Goal: Task Accomplishment & Management: Complete application form

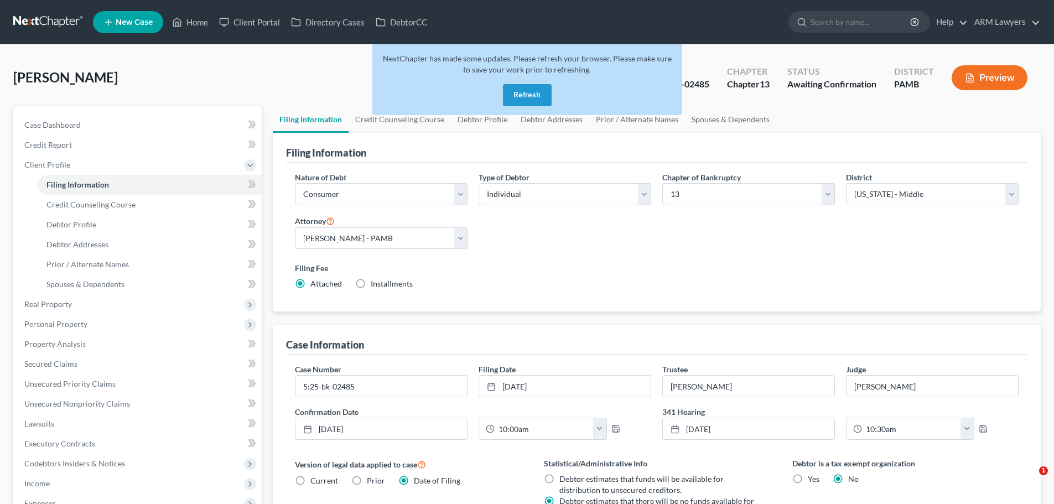
select select "1"
select select "0"
select select "3"
select select "68"
select select "8"
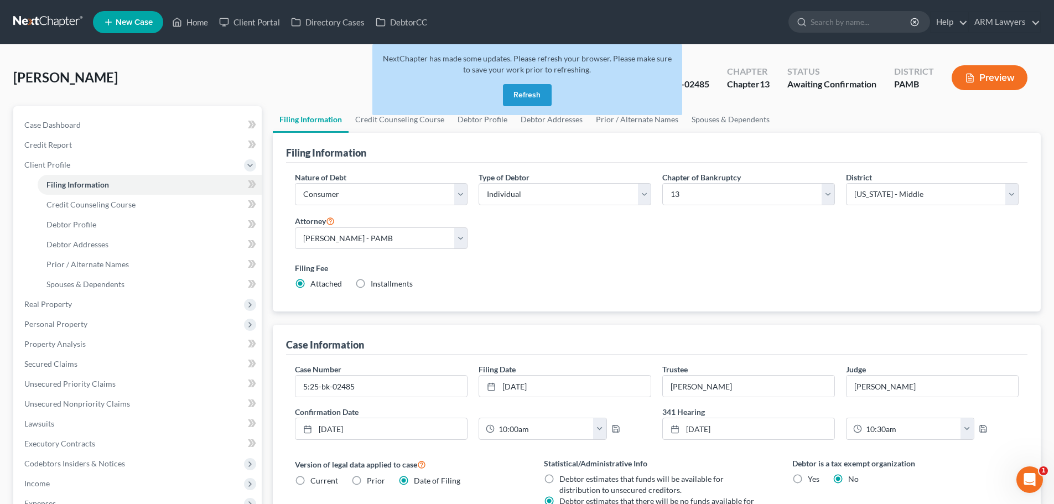
click at [31, 28] on link at bounding box center [48, 22] width 71 height 20
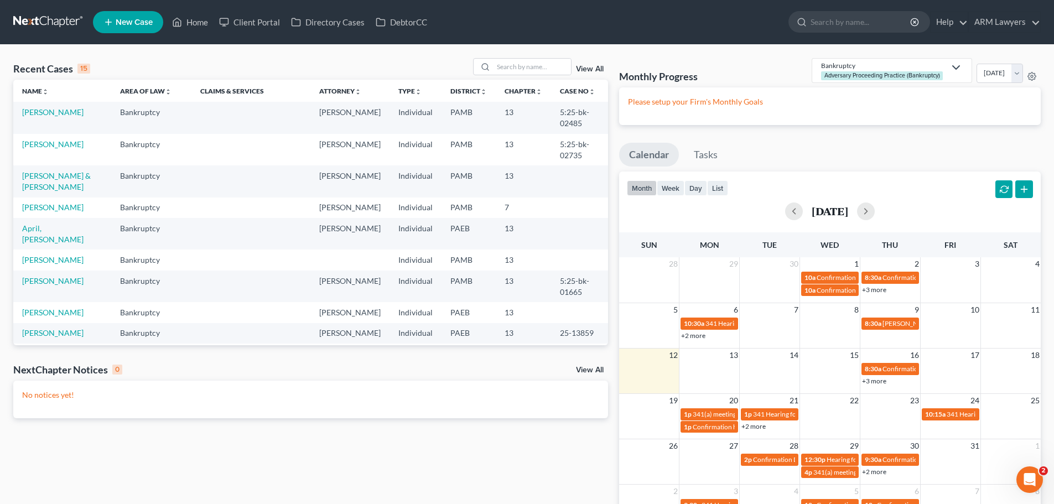
click at [580, 68] on link "View All" at bounding box center [590, 69] width 28 height 8
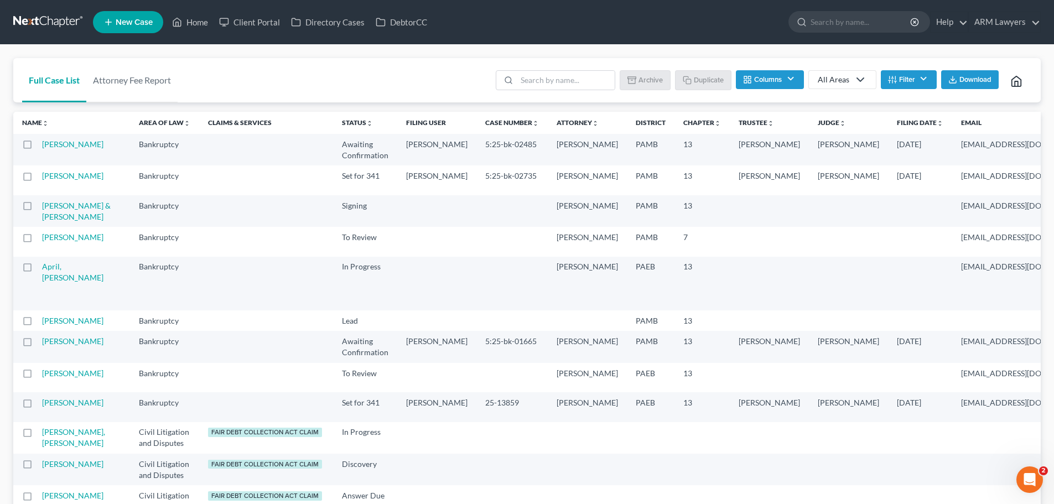
click at [895, 80] on icon "button" at bounding box center [892, 79] width 9 height 9
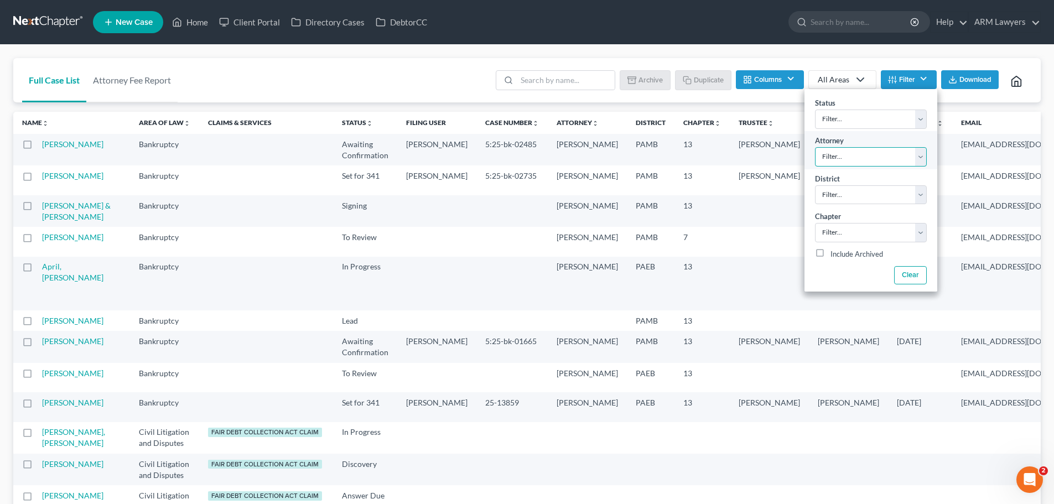
click at [841, 154] on select "Filter... Patrick Best David Gaspar Lauren Beal" at bounding box center [871, 156] width 112 height 19
select select "2"
click at [815, 147] on select "Filter... Patrick Best David Gaspar Lauren Beal" at bounding box center [871, 156] width 112 height 19
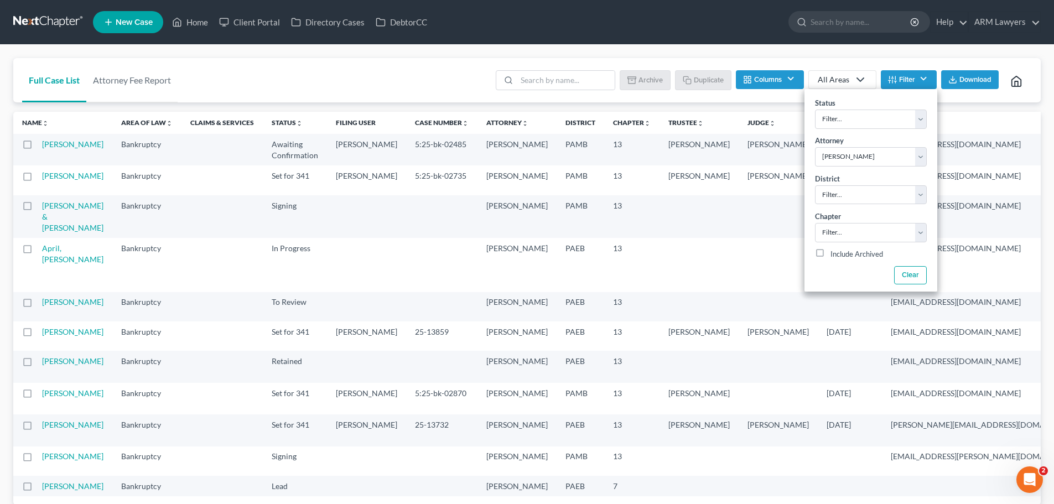
drag, startPoint x: 279, startPoint y: 82, endPoint x: 278, endPoint y: 99, distance: 17.2
click at [279, 82] on div "Full Case List Attorney Fee Report Batch Download Archive Un-archive Duplicate …" at bounding box center [527, 80] width 1028 height 45
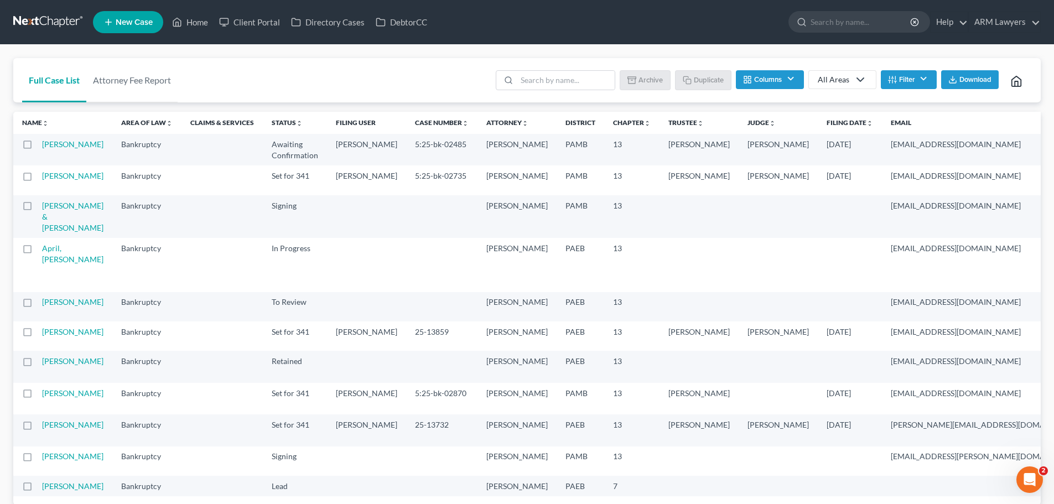
click at [900, 76] on button "Filter" at bounding box center [909, 79] width 56 height 19
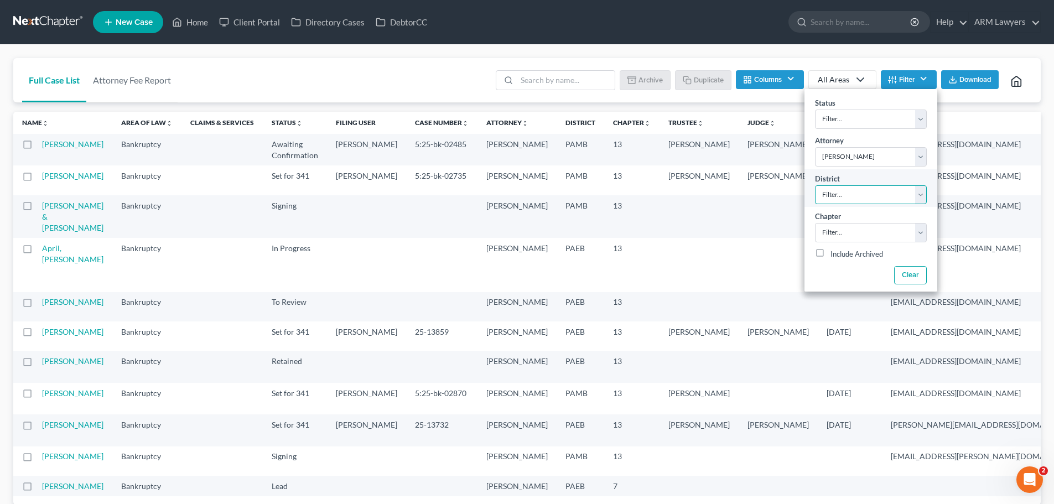
click at [888, 191] on select "Filter... Filter... Alabama - Middle Alabama - Northern Alabama - Southern Alas…" at bounding box center [871, 194] width 112 height 19
select select "67"
click at [815, 185] on select "Filter... Filter... Alabama - Middle Alabama - Northern Alabama - Southern Alas…" at bounding box center [871, 194] width 112 height 19
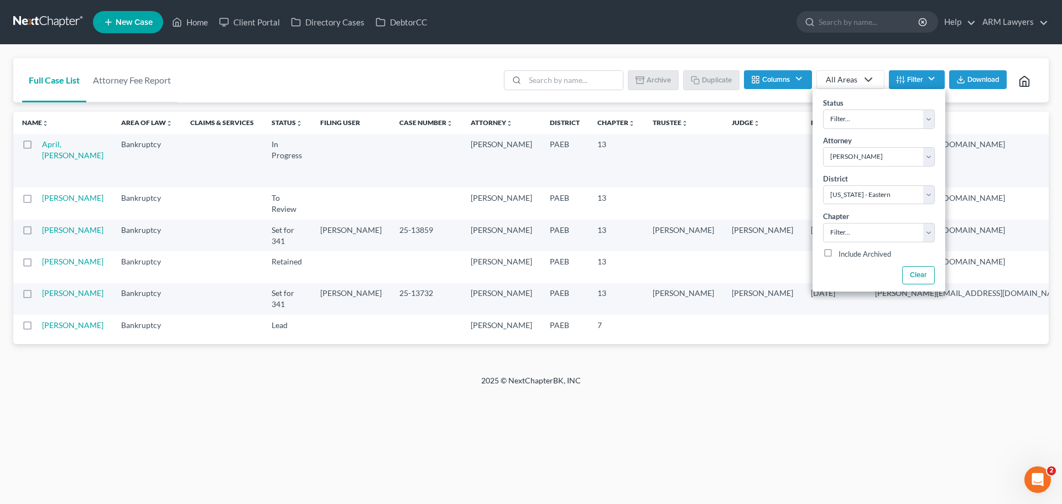
click at [709, 375] on div "Full Case List Attorney Fee Report Batch Download Archive Un-archive Duplicate …" at bounding box center [531, 210] width 1062 height 330
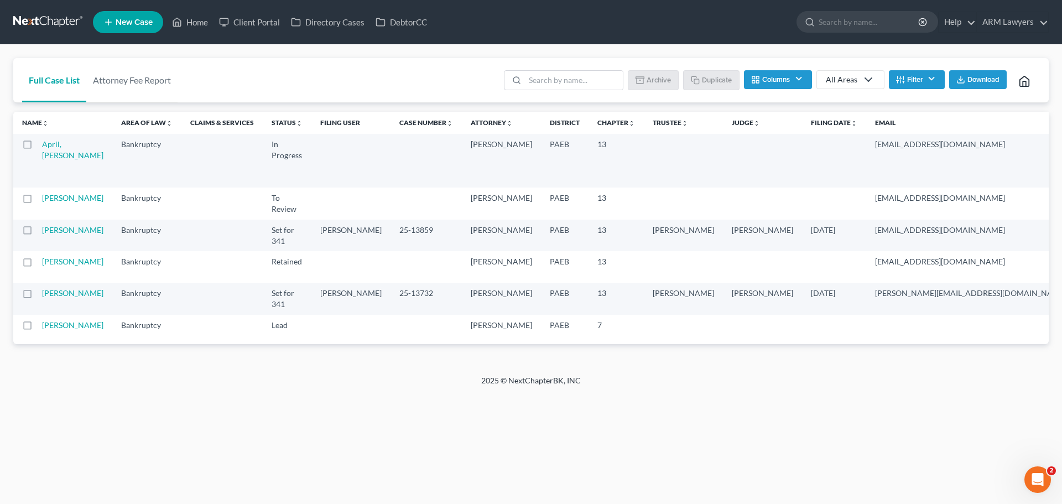
click at [76, 315] on td "[PERSON_NAME]" at bounding box center [77, 299] width 70 height 32
click at [53, 298] on link "[PERSON_NAME]" at bounding box center [72, 292] width 61 height 9
select select "18"
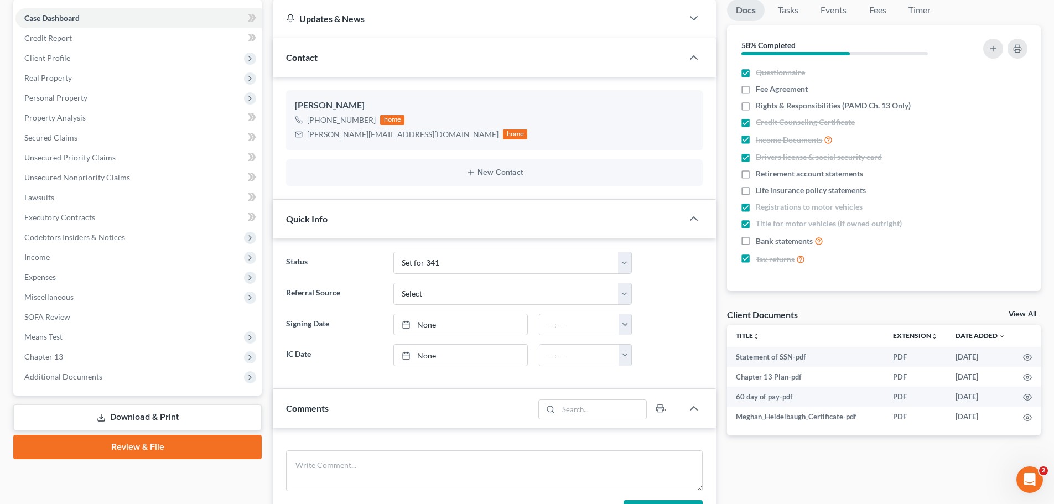
scroll to position [111, 0]
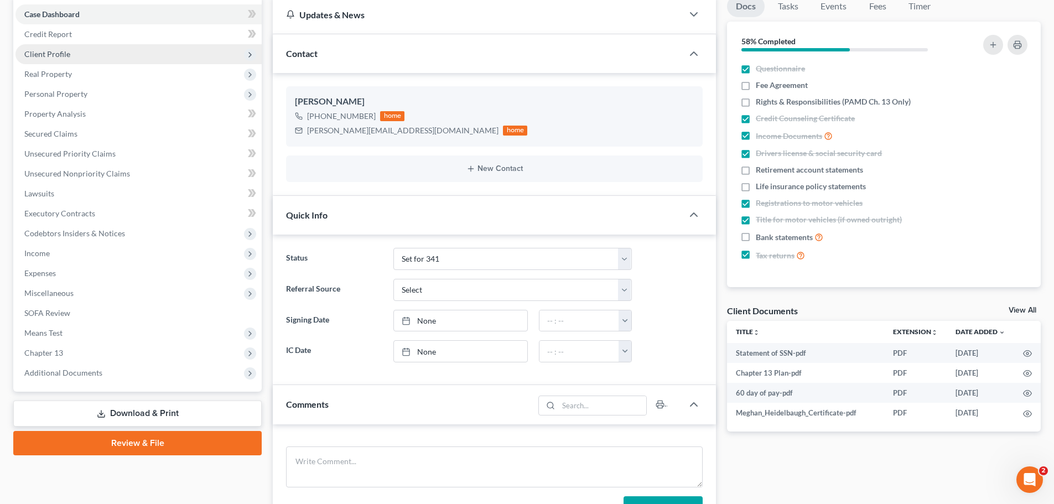
click at [53, 53] on span "Client Profile" at bounding box center [47, 53] width 46 height 9
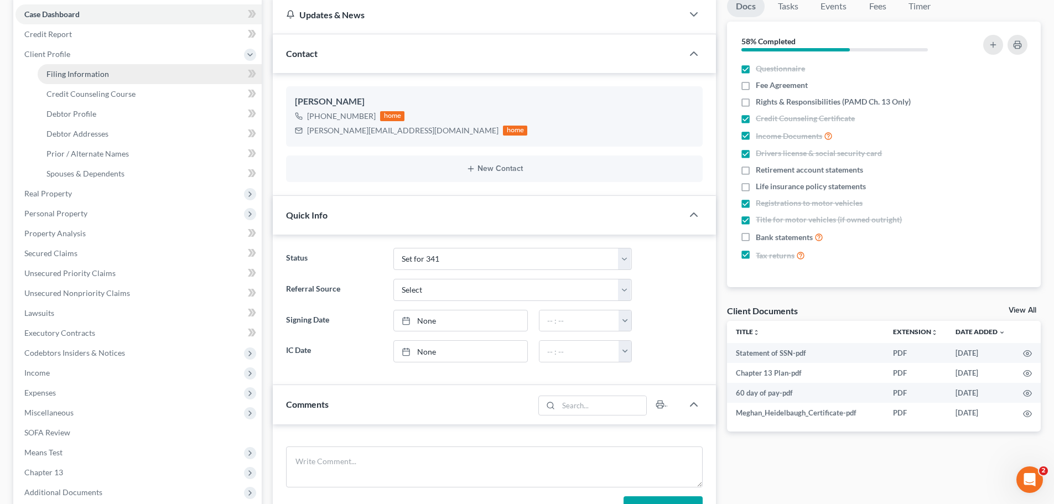
click at [82, 74] on span "Filing Information" at bounding box center [77, 73] width 63 height 9
select select "1"
select select "0"
select select "3"
select select "67"
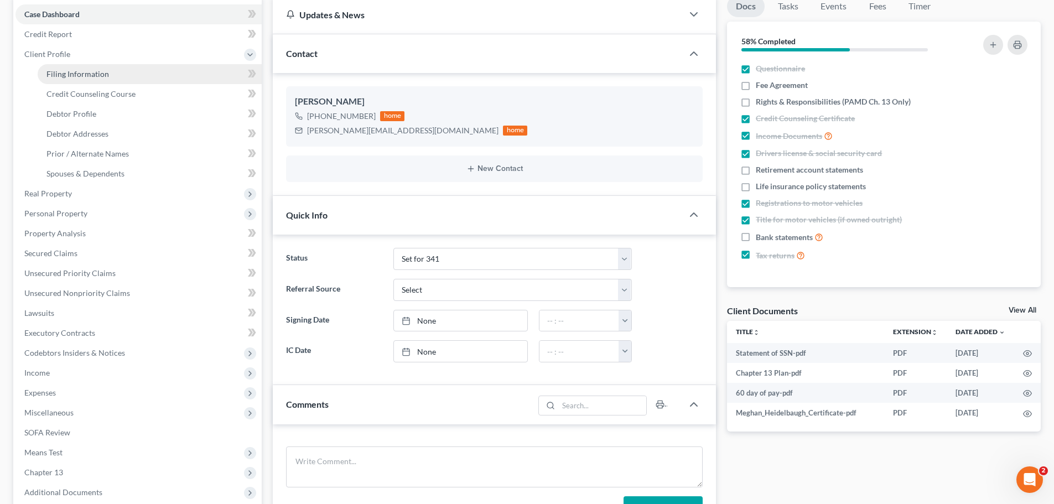
select select "9"
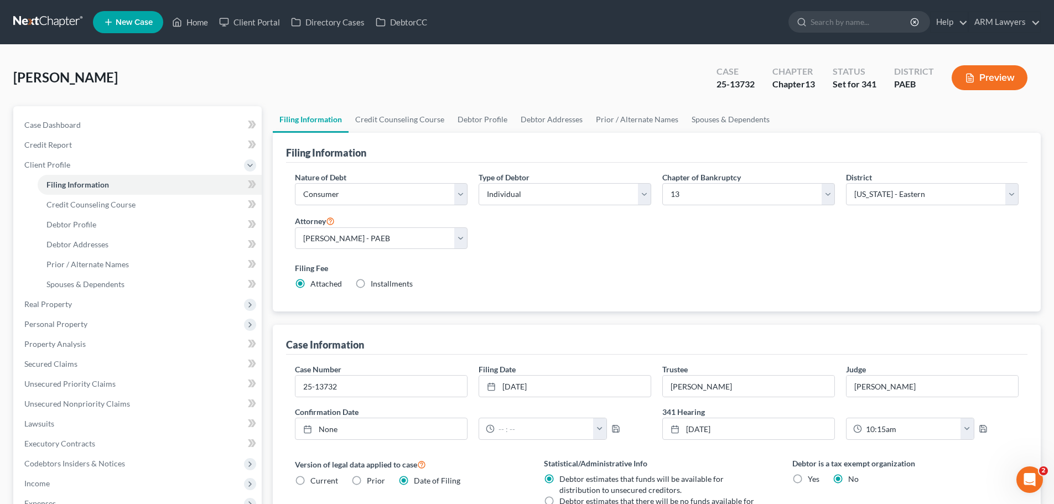
click at [45, 22] on link at bounding box center [48, 22] width 71 height 20
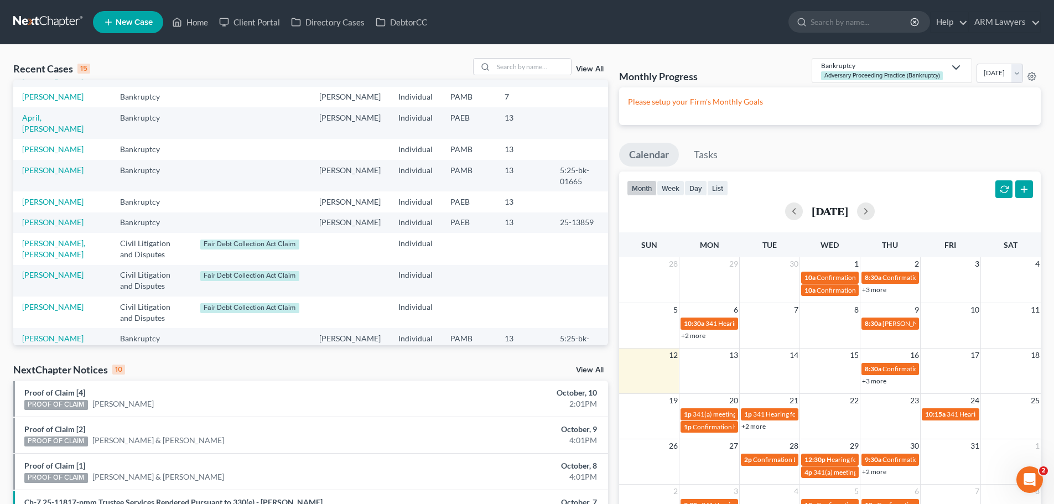
scroll to position [166, 0]
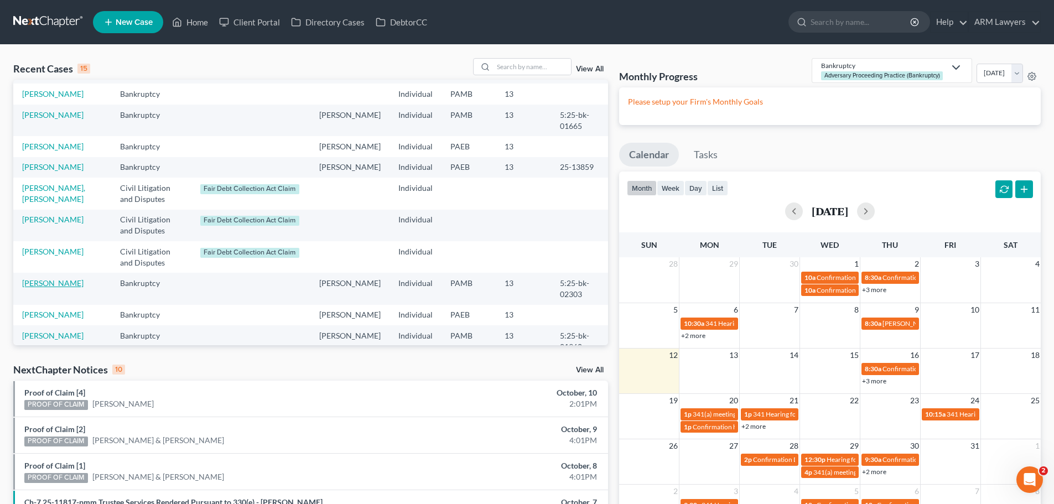
click at [65, 278] on link "Periu, Anthony" at bounding box center [52, 282] width 61 height 9
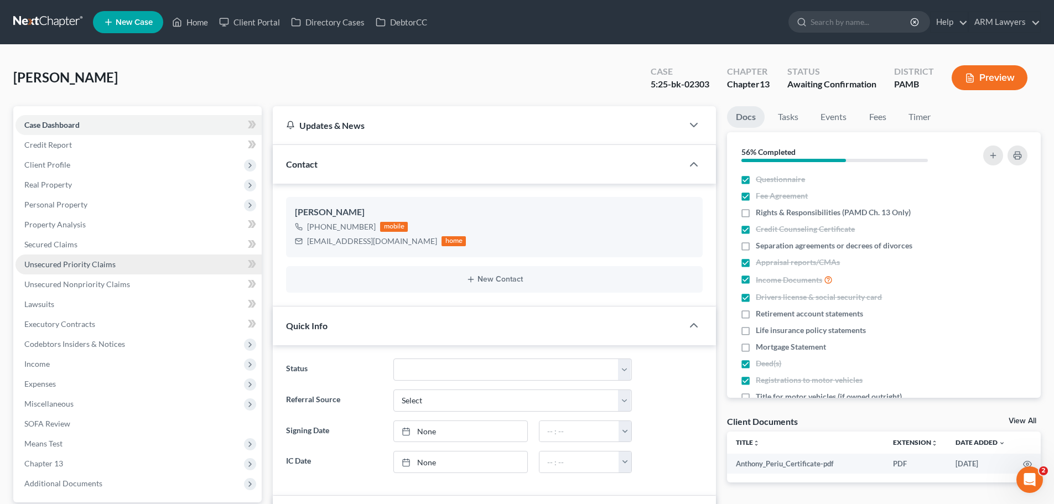
scroll to position [58, 0]
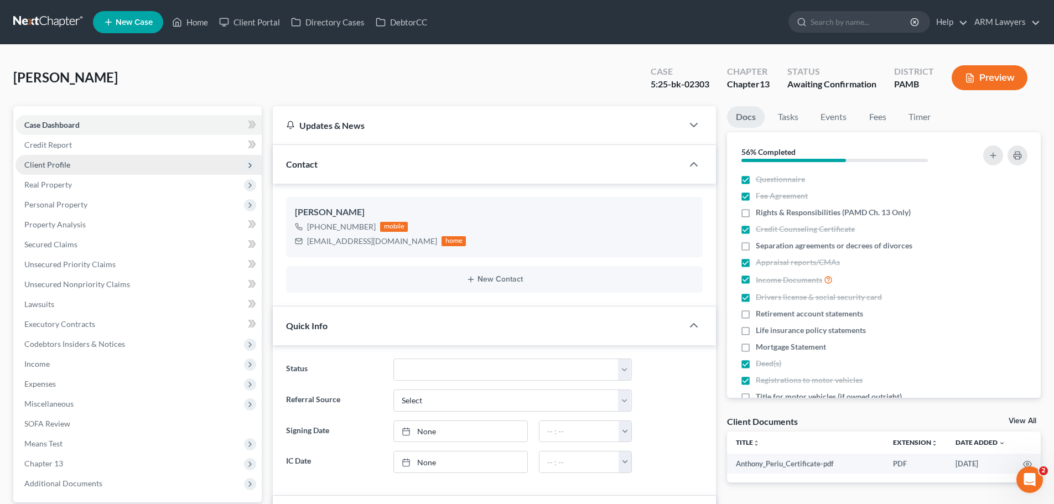
click at [41, 161] on span "Client Profile" at bounding box center [47, 164] width 46 height 9
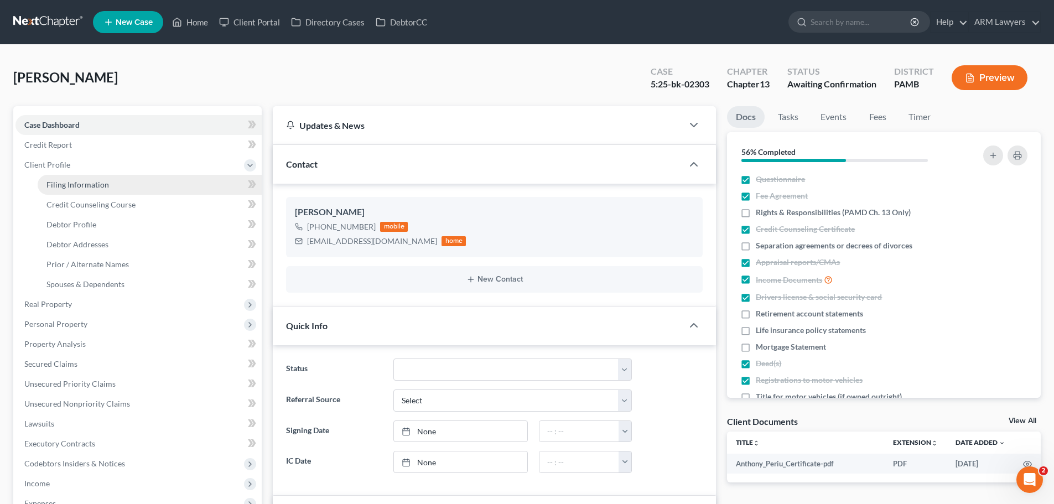
click at [82, 189] on span "Filing Information" at bounding box center [77, 184] width 63 height 9
select select "1"
select select "0"
select select "3"
select select "68"
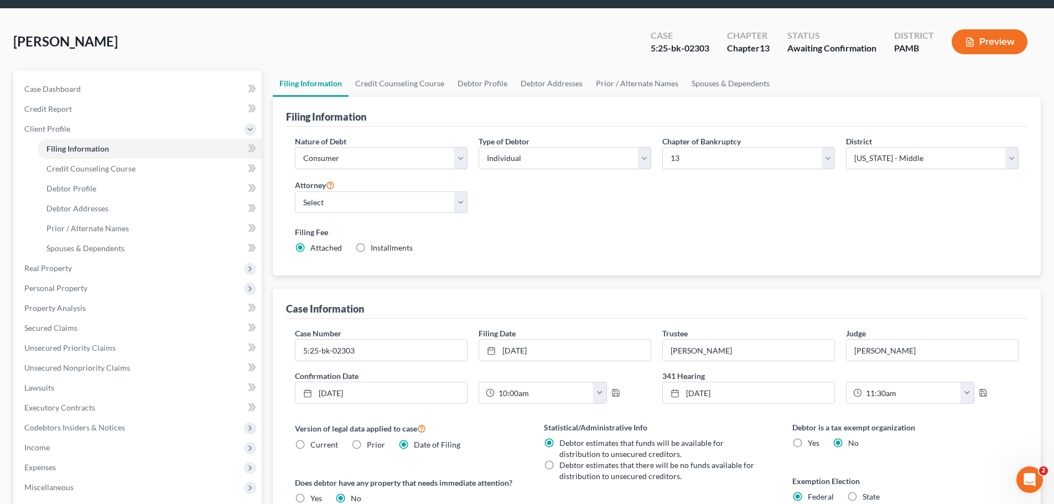
scroll to position [55, 0]
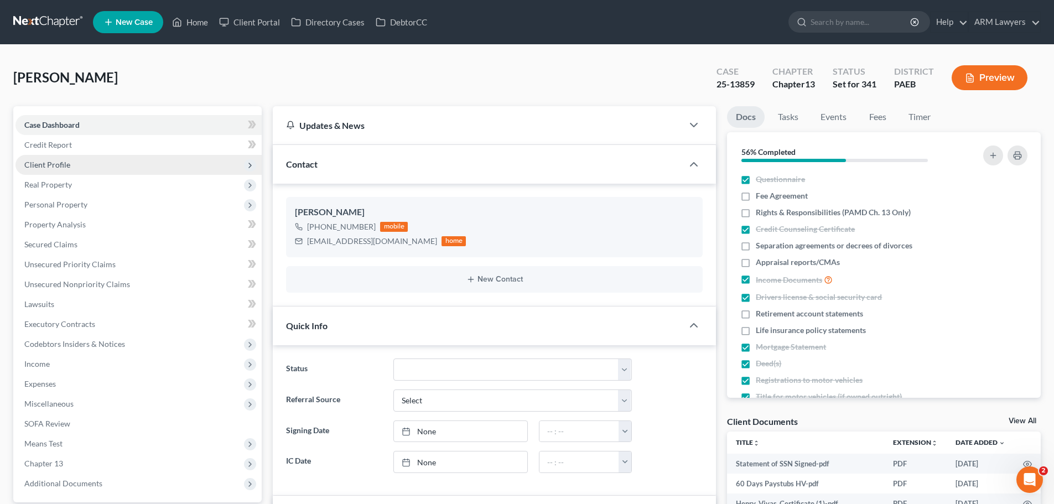
click at [56, 164] on span "Client Profile" at bounding box center [47, 164] width 46 height 9
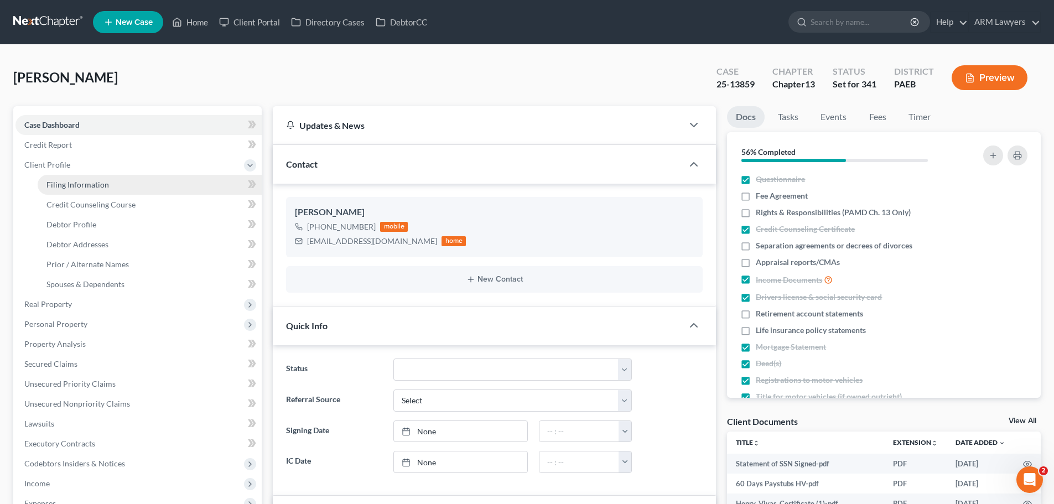
click at [64, 188] on span "Filing Information" at bounding box center [77, 184] width 63 height 9
select select "1"
select select "0"
select select "3"
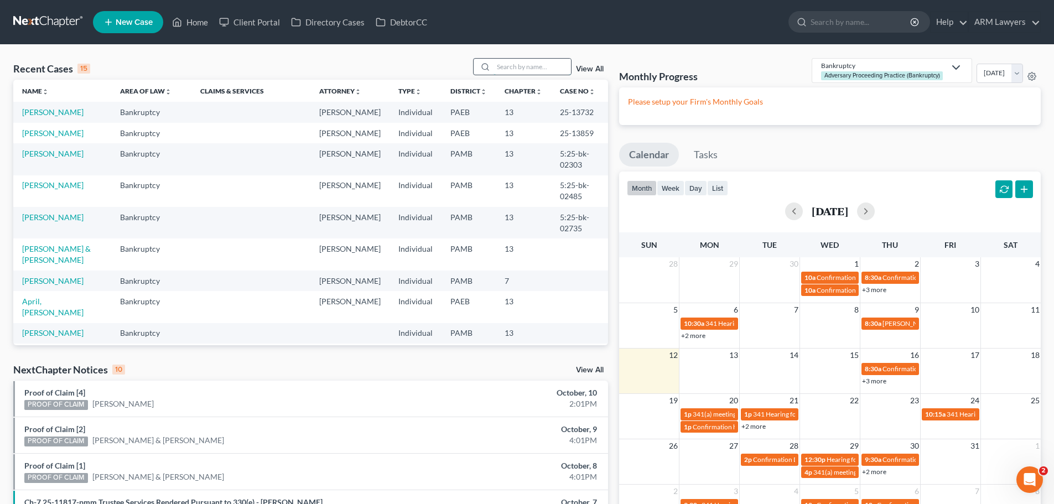
click at [524, 70] on input "search" at bounding box center [532, 67] width 77 height 16
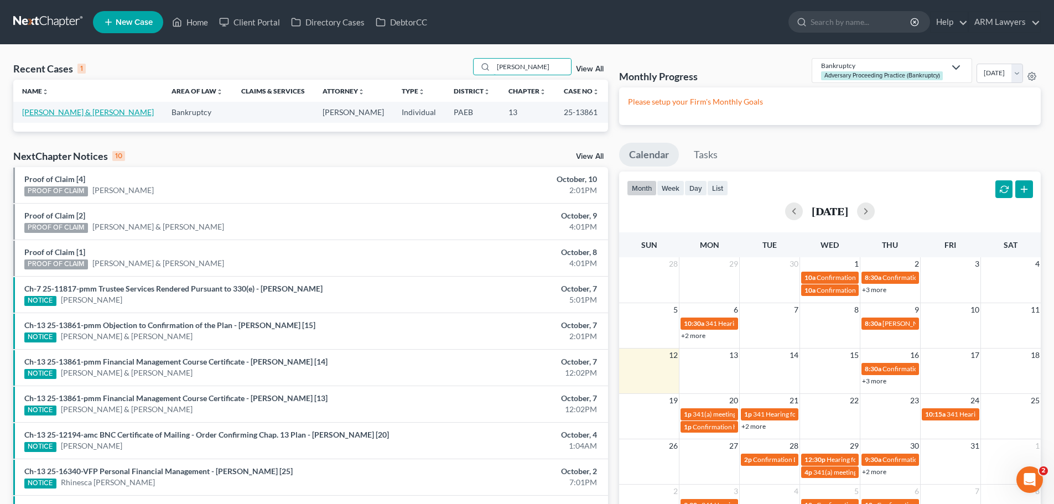
type input "[PERSON_NAME]"
click at [73, 113] on link "[PERSON_NAME] & [PERSON_NAME]" at bounding box center [88, 111] width 132 height 9
select select "18"
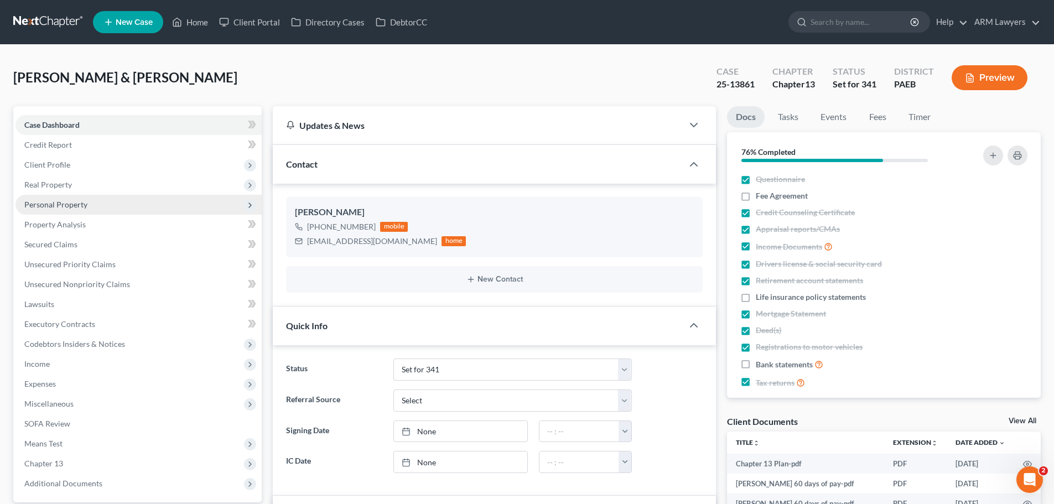
scroll to position [34, 0]
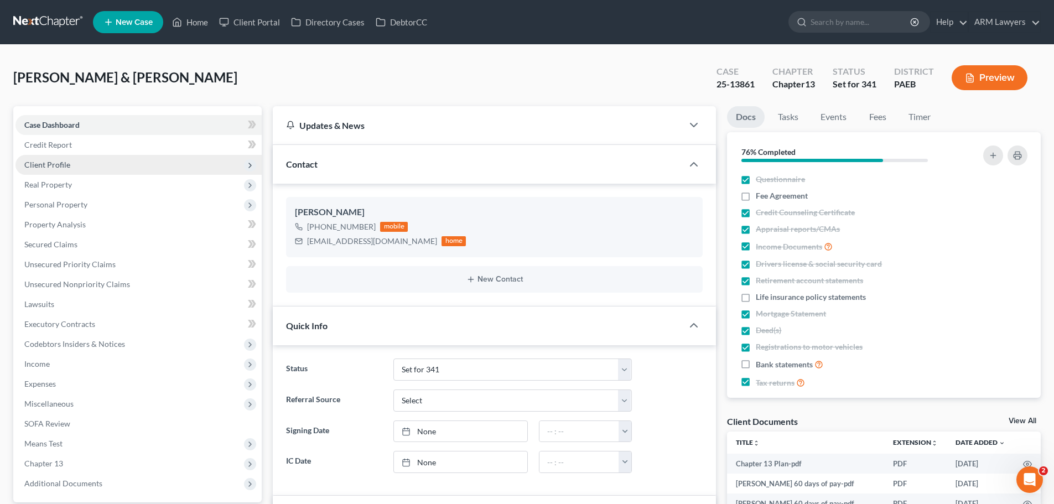
click at [67, 164] on span "Client Profile" at bounding box center [47, 164] width 46 height 9
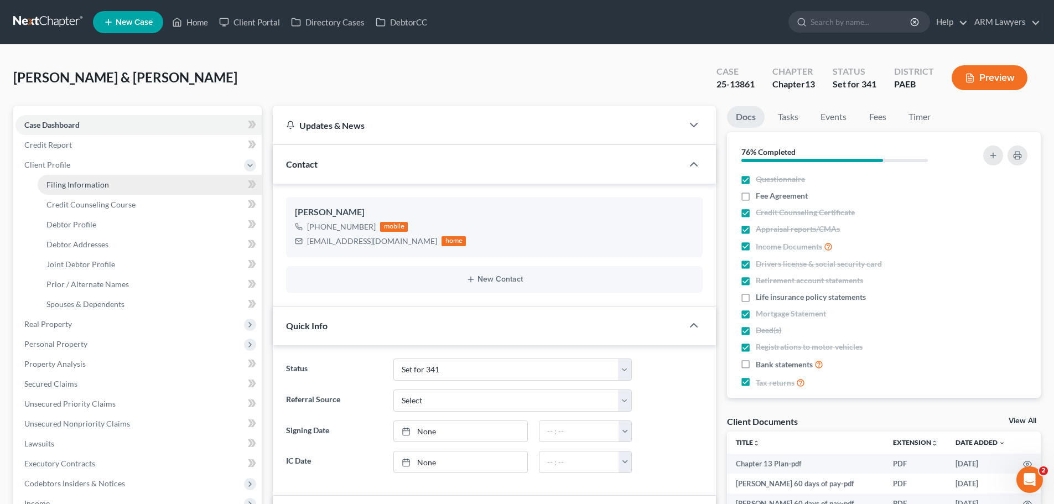
click at [60, 191] on link "Filing Information" at bounding box center [150, 185] width 224 height 20
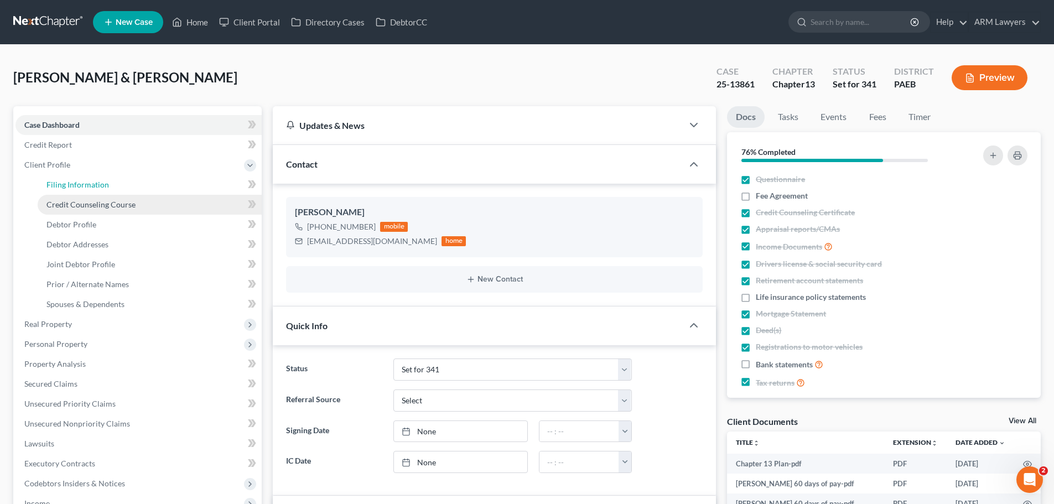
select select "1"
select select "3"
select select "39"
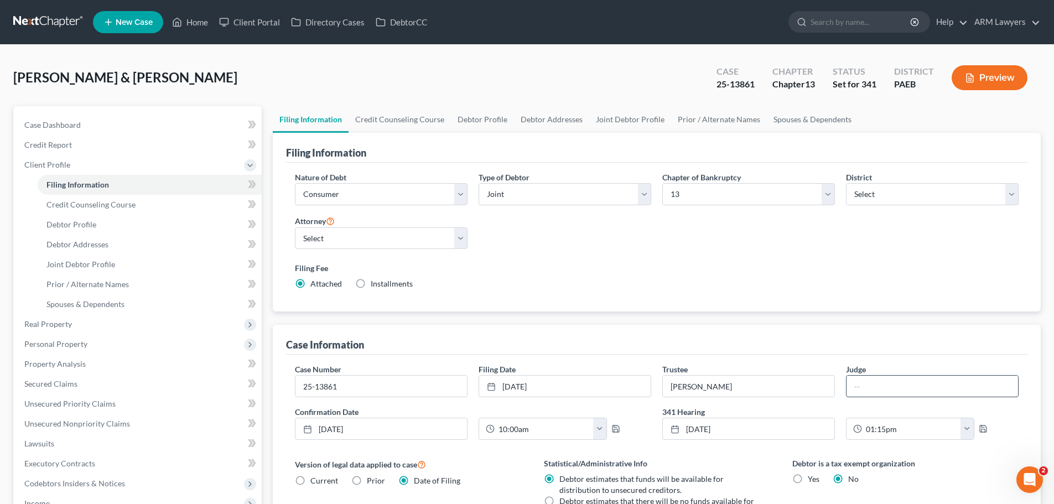
click at [868, 376] on input "text" at bounding box center [933, 386] width 172 height 21
type input "[PERSON_NAME]"
click at [979, 431] on icon "button" at bounding box center [983, 428] width 9 height 9
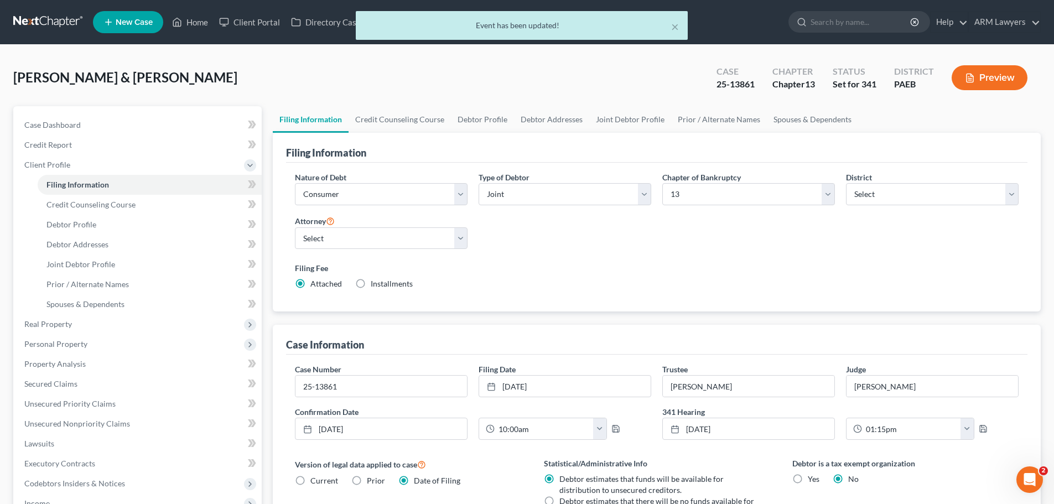
click at [829, 292] on div "Filing Fee Attached Installments Installments" at bounding box center [656, 278] width 735 height 40
